Goal: Information Seeking & Learning: Learn about a topic

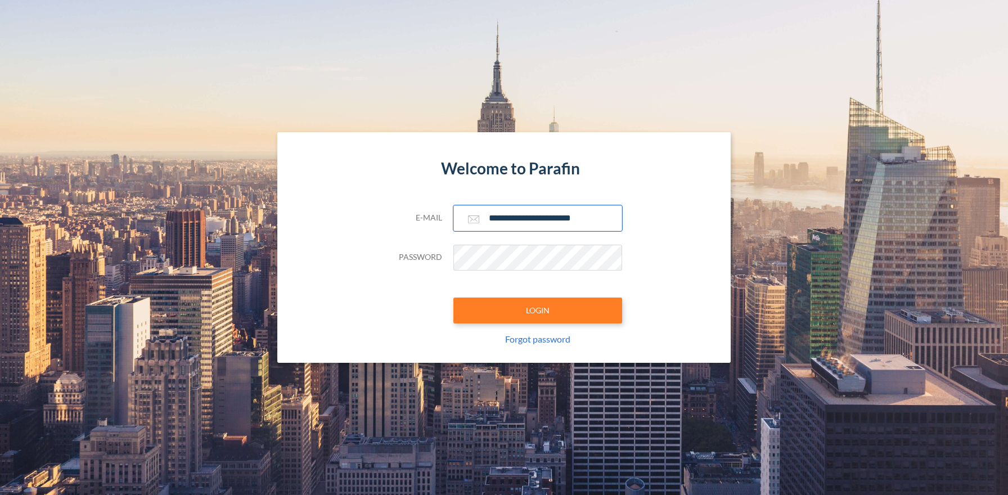
type input "**********"
click at [537, 310] on button "LOGIN" at bounding box center [537, 310] width 169 height 26
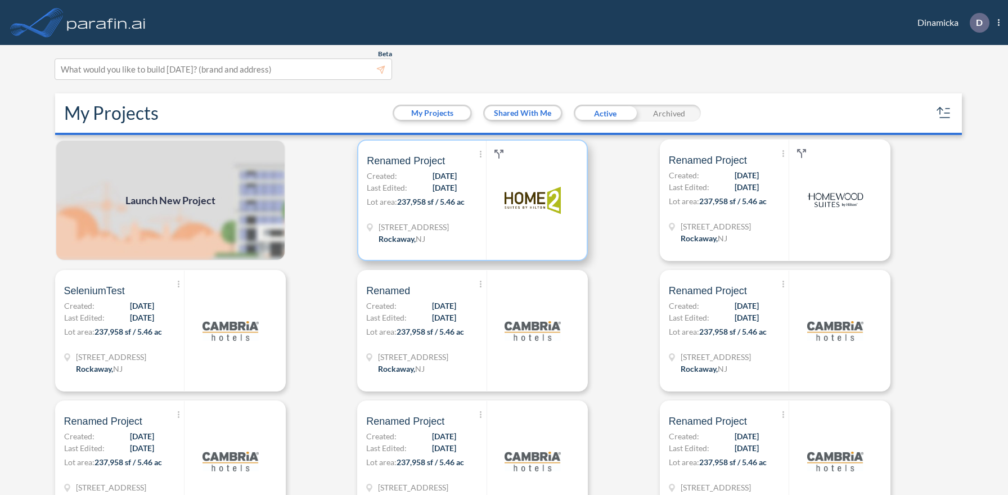
scroll to position [3, 0]
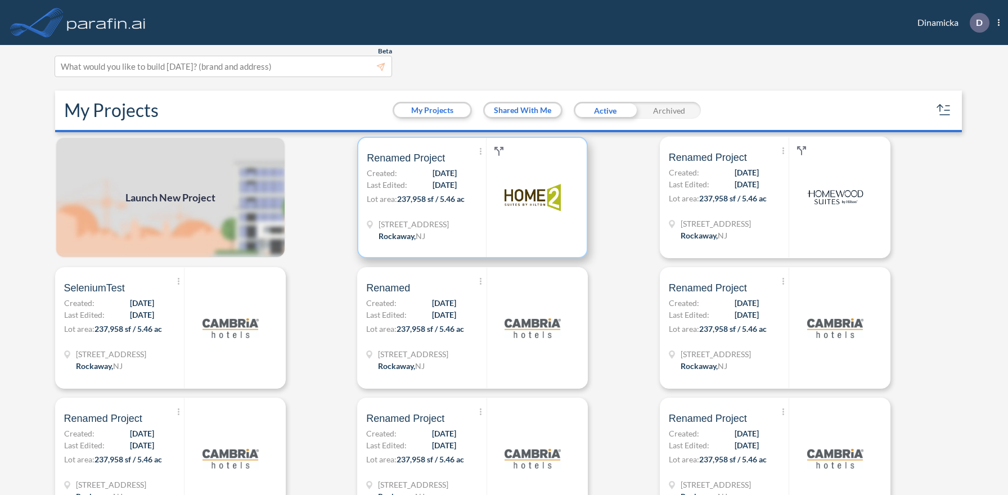
click at [472, 197] on p "Lot area: 237,958 sf / 5.46 ac" at bounding box center [426, 201] width 119 height 16
